Goal: Task Accomplishment & Management: Complete application form

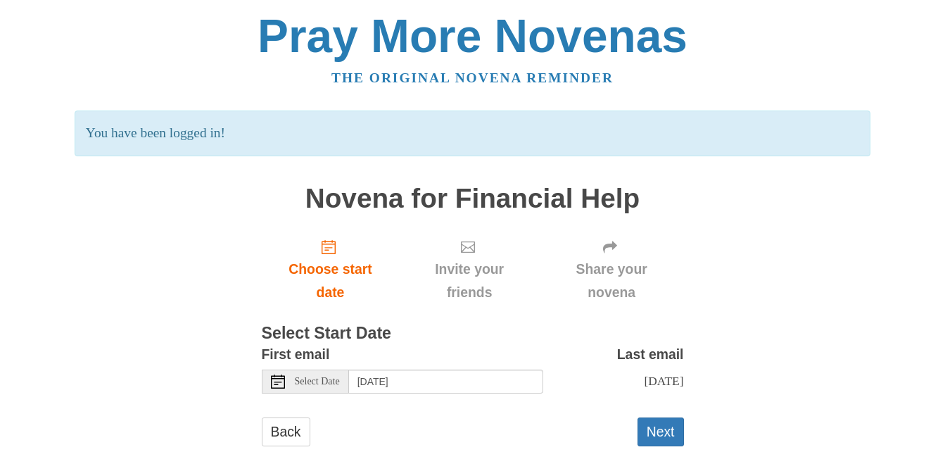
scroll to position [35, 0]
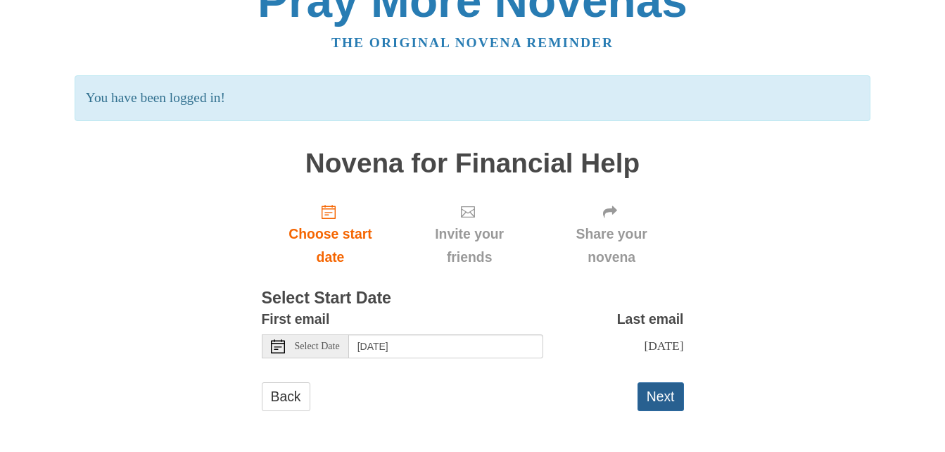
click at [661, 397] on button "Next" at bounding box center [660, 396] width 46 height 29
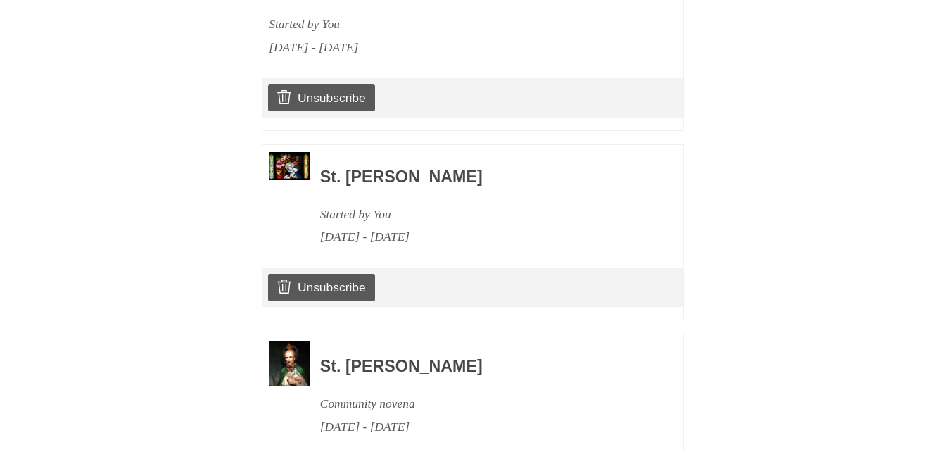
scroll to position [1828, 0]
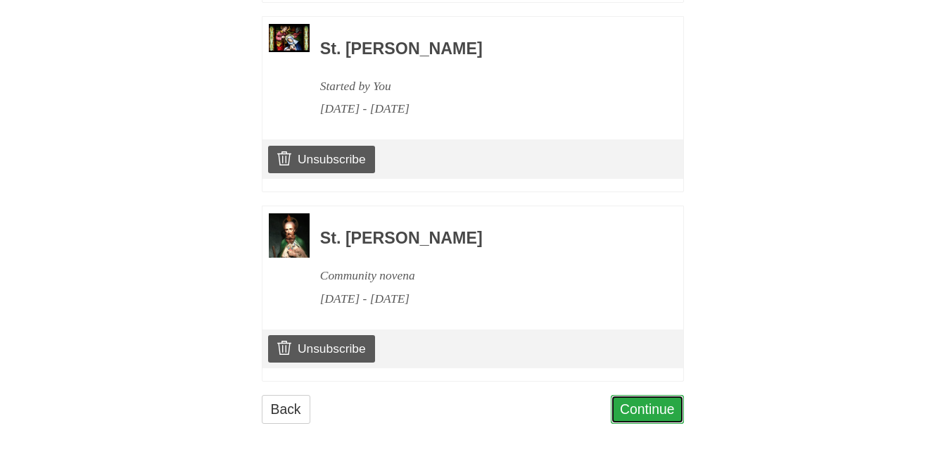
click at [635, 395] on link "Continue" at bounding box center [647, 409] width 73 height 29
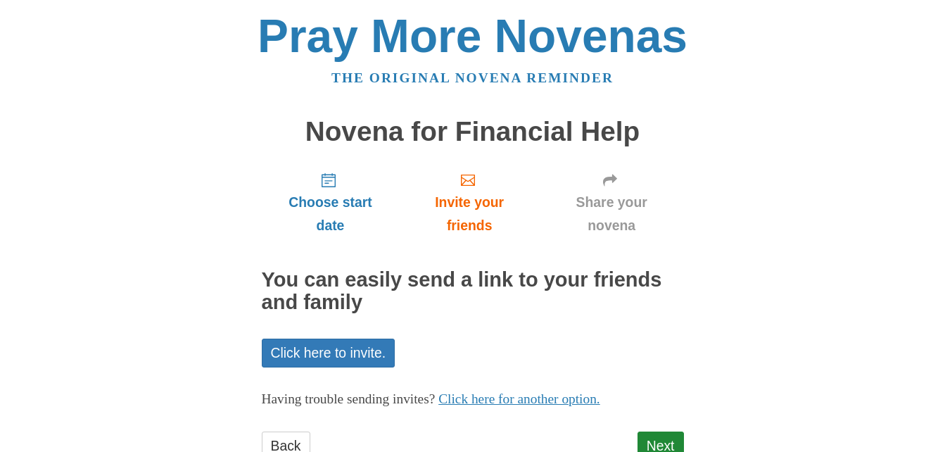
scroll to position [49, 0]
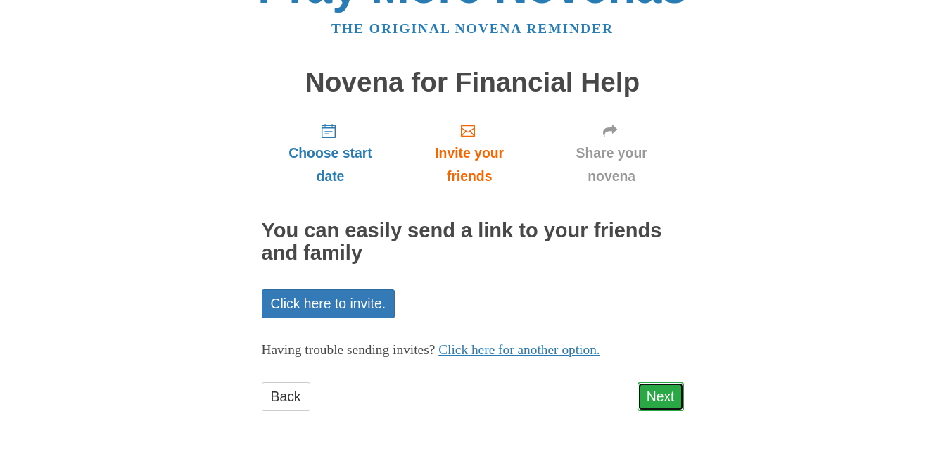
click at [669, 393] on link "Next" at bounding box center [660, 396] width 46 height 29
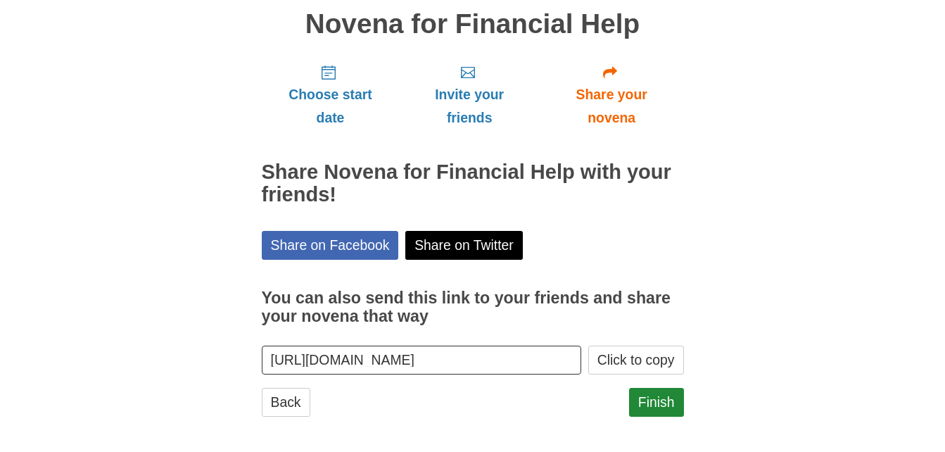
scroll to position [113, 0]
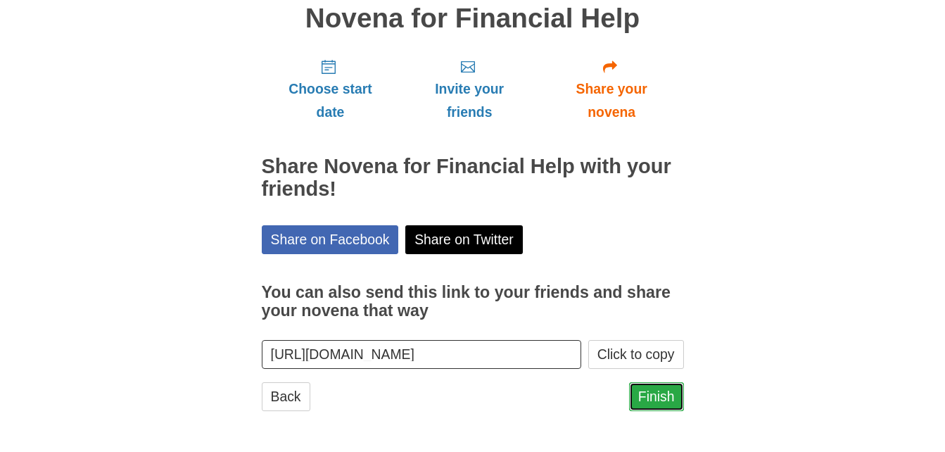
click at [644, 392] on link "Finish" at bounding box center [656, 396] width 55 height 29
